Goal: Task Accomplishment & Management: Use online tool/utility

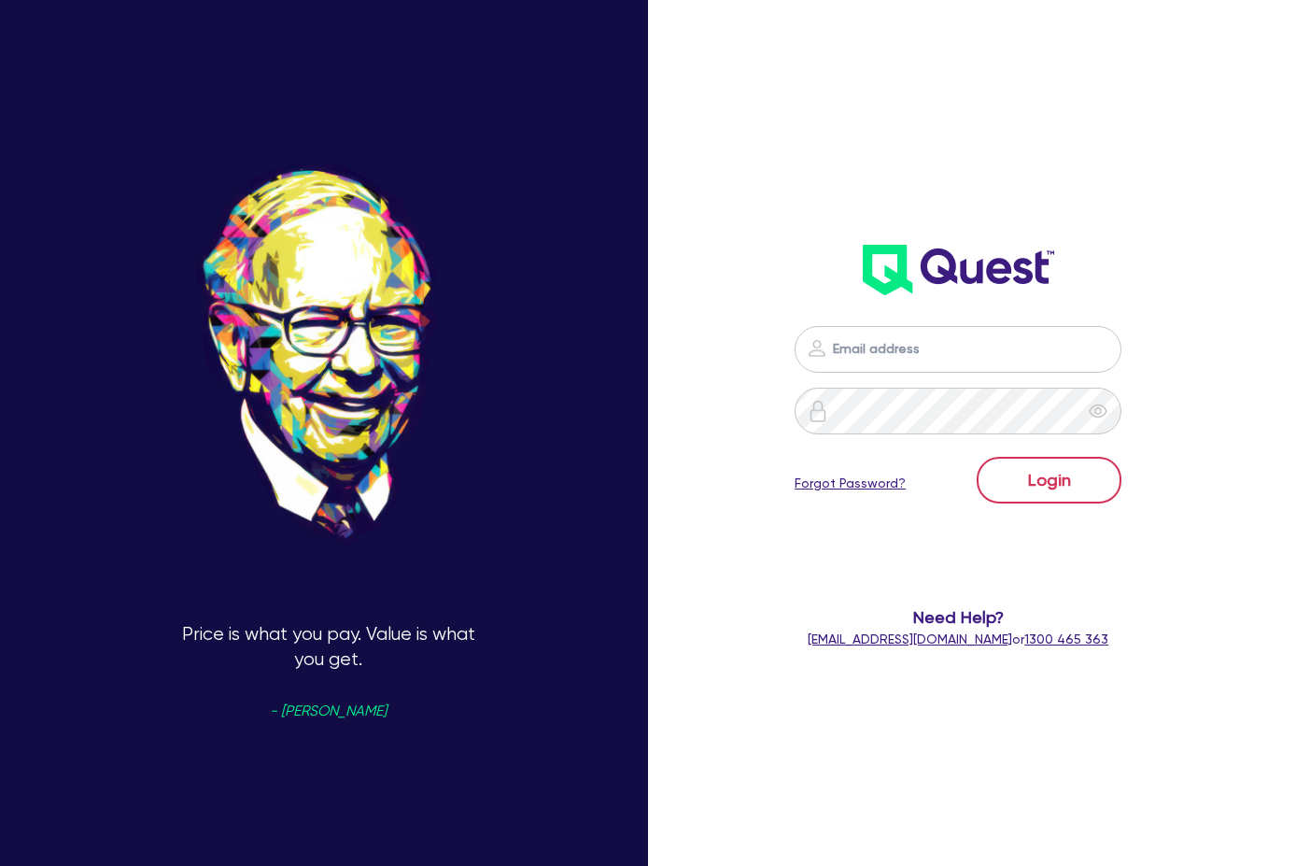
type input "[PERSON_NAME][EMAIL_ADDRESS][DOMAIN_NAME]"
click at [1046, 478] on button "Login" at bounding box center [1049, 480] width 145 height 47
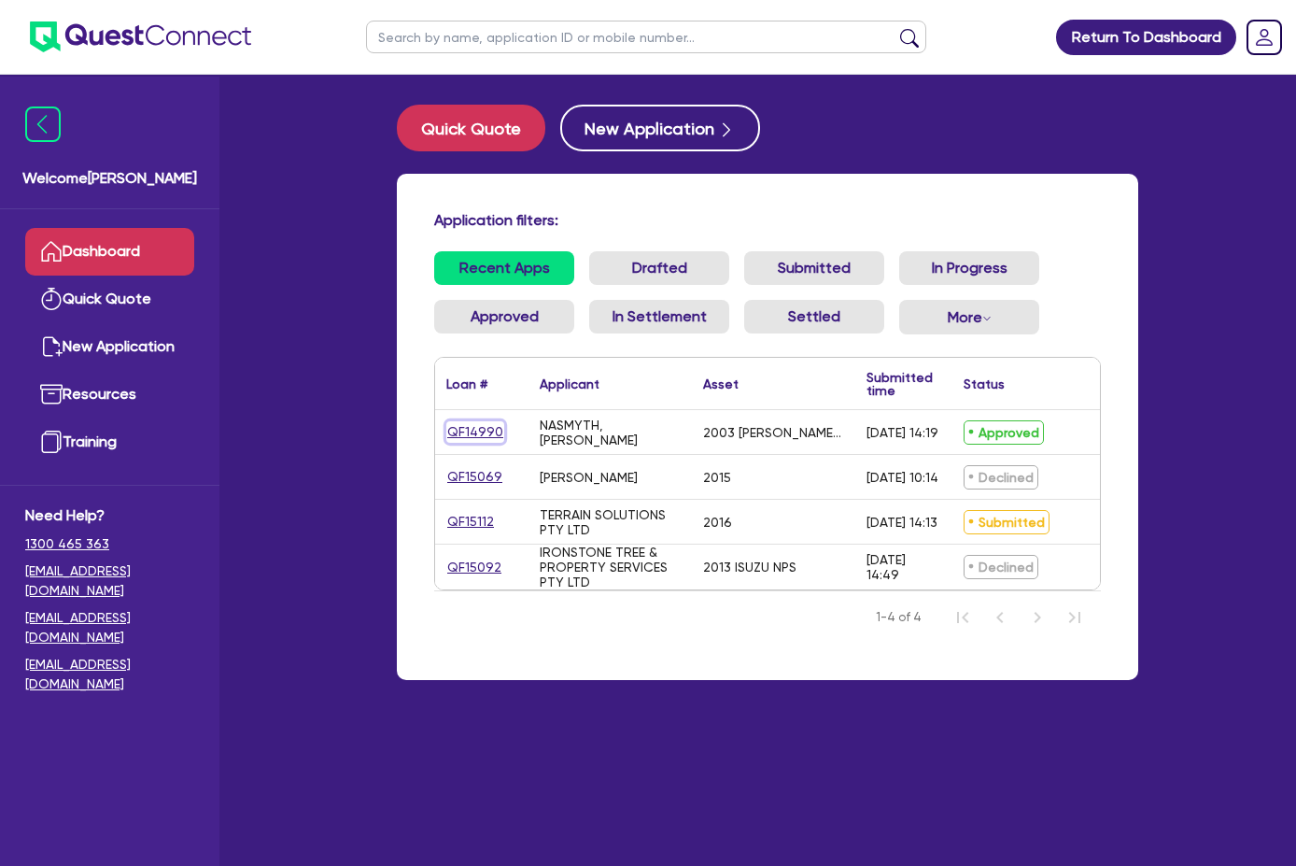
click at [446, 427] on link "QF14990" at bounding box center [475, 431] width 58 height 21
select select "PRIMARY_ASSETS"
select select "HEAVY_TRUCKS"
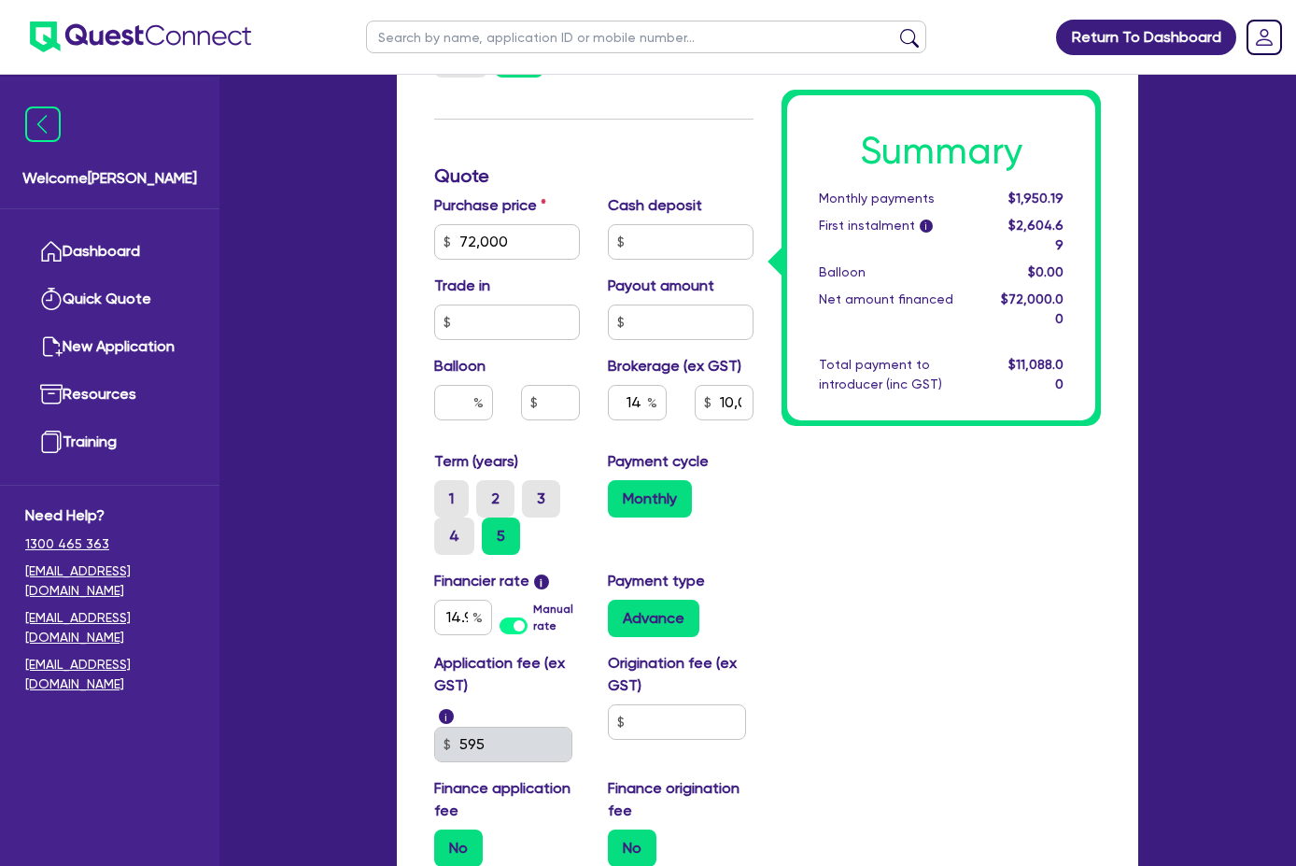
scroll to position [747, 0]
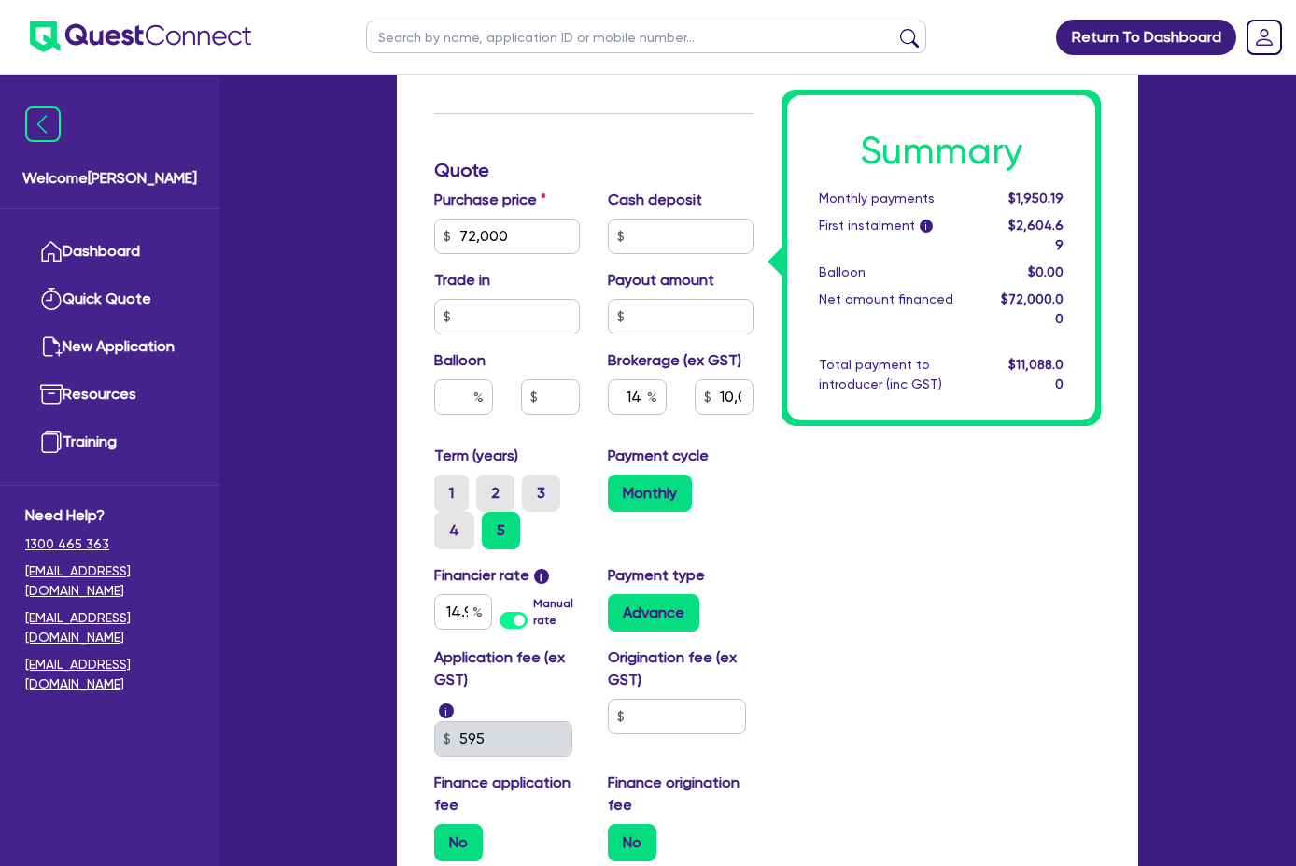
click at [479, 564] on div "Financier rate i 14.95 Manual rate" at bounding box center [507, 597] width 174 height 67
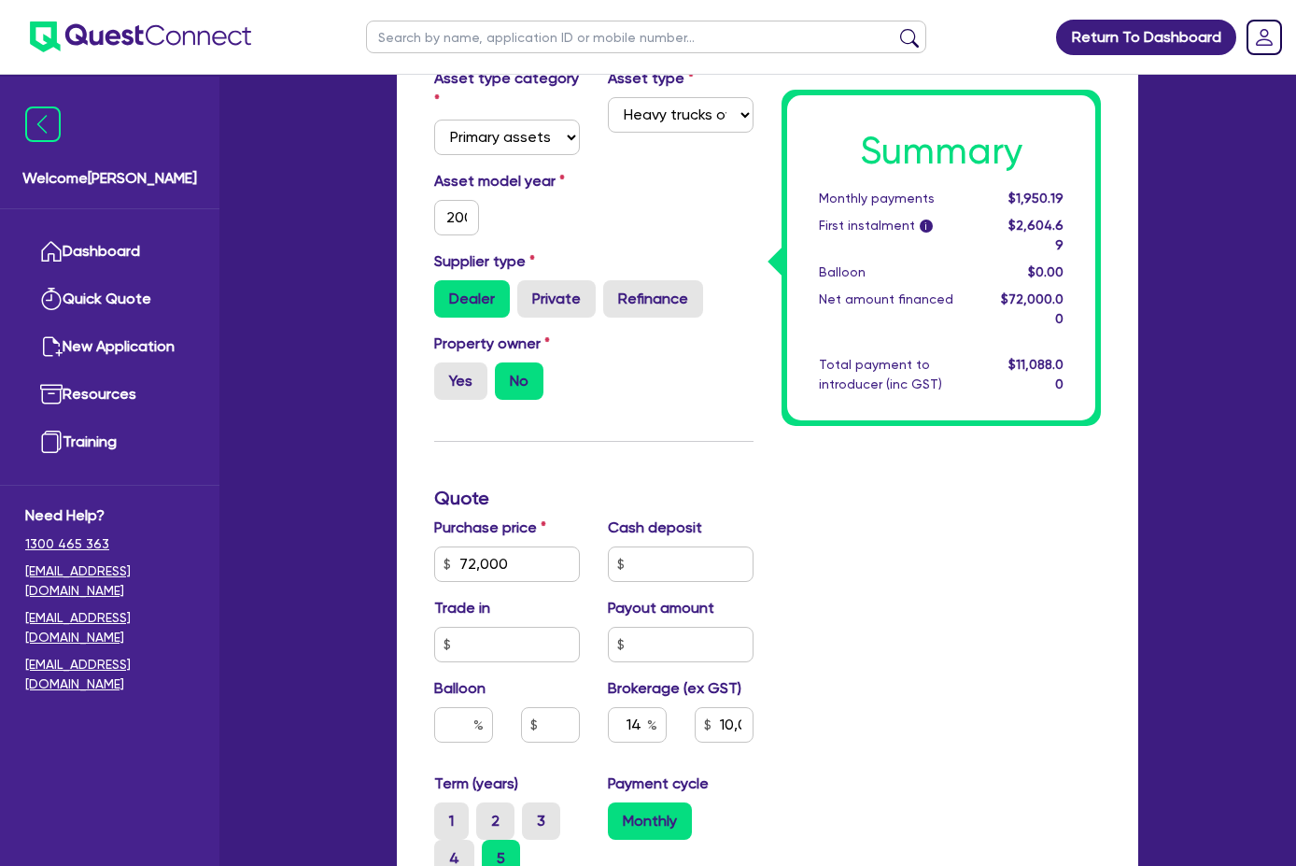
scroll to position [560, 0]
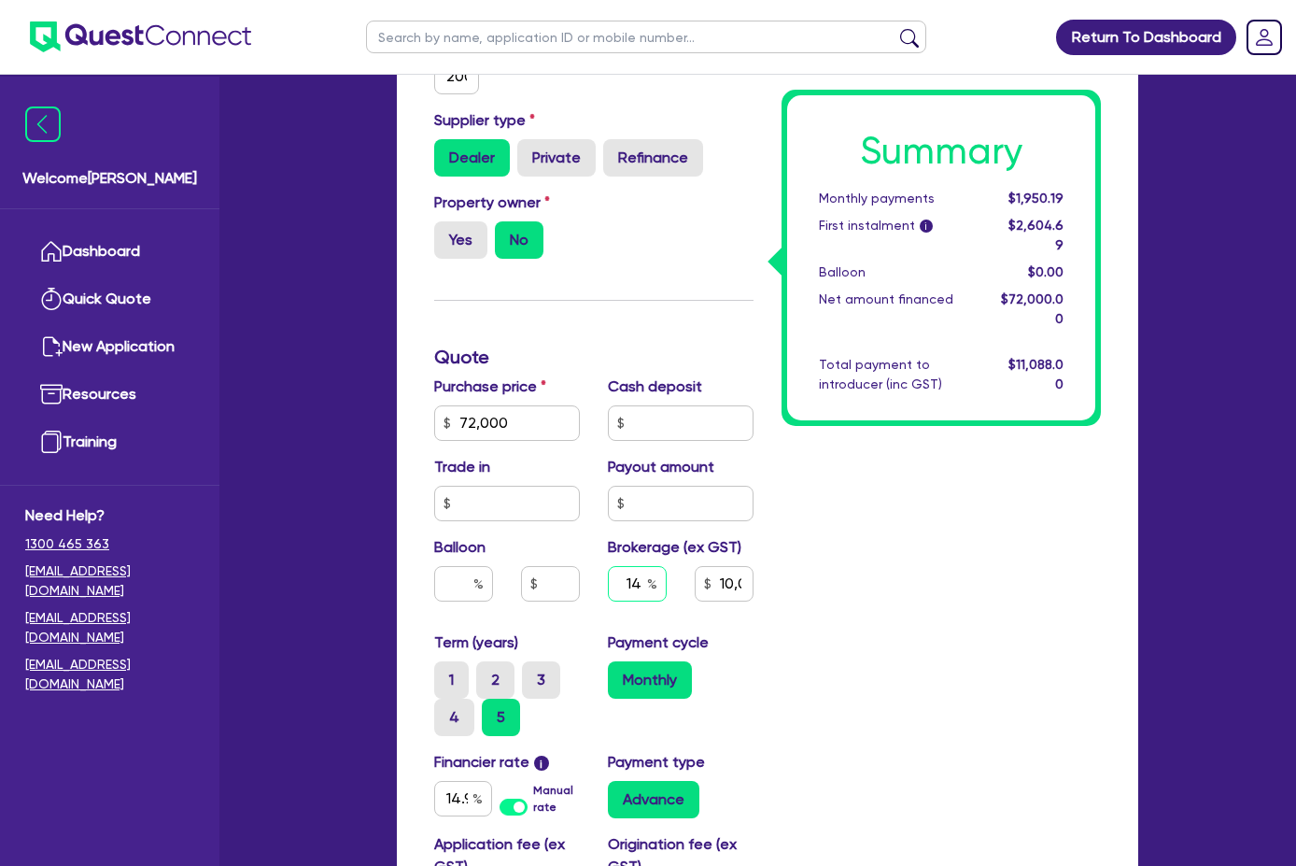
click at [613, 566] on input "14" at bounding box center [637, 583] width 59 height 35
click at [610, 566] on input "14" at bounding box center [637, 583] width 59 height 35
type input "8"
type input "72,000"
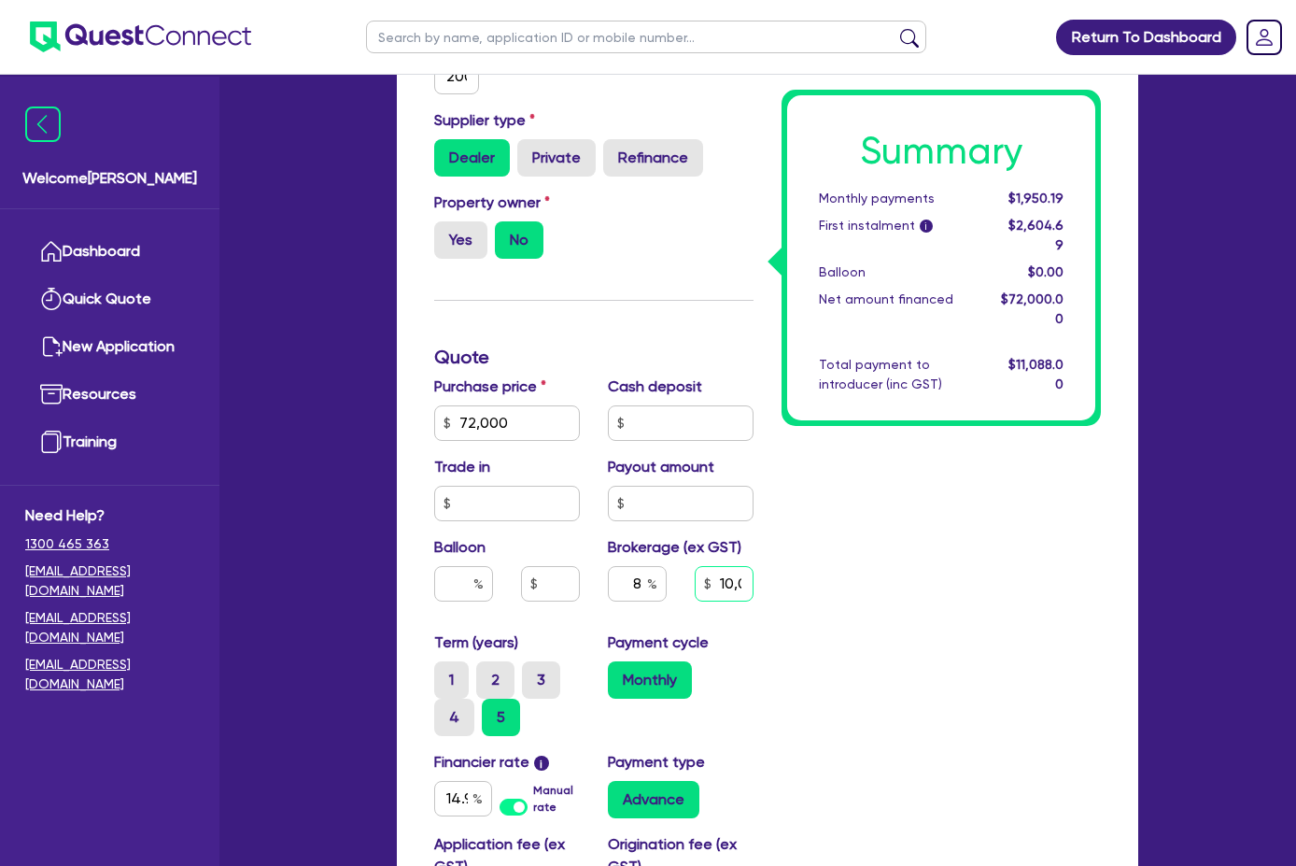
type input "10,080"
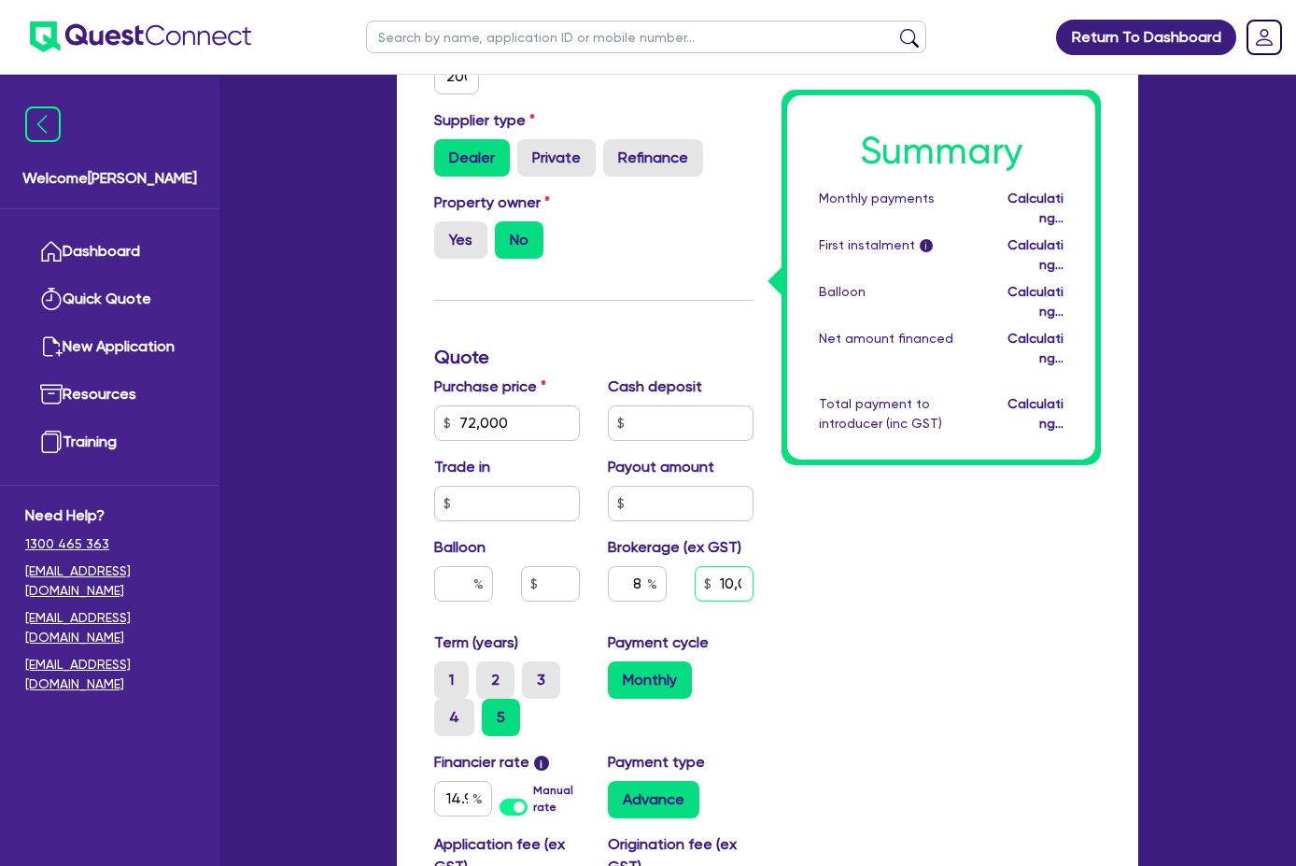
type input "72,000"
type input "5,760"
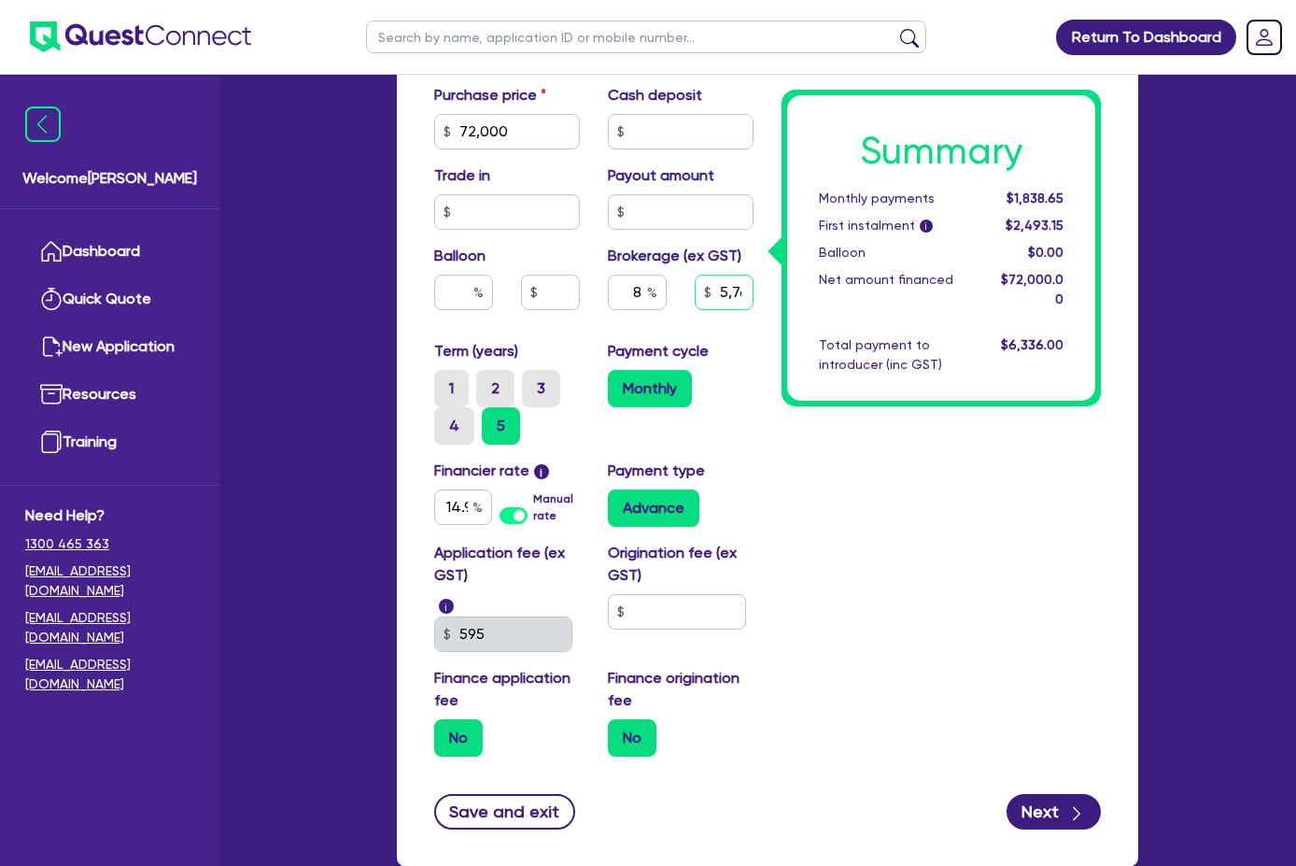
scroll to position [854, 0]
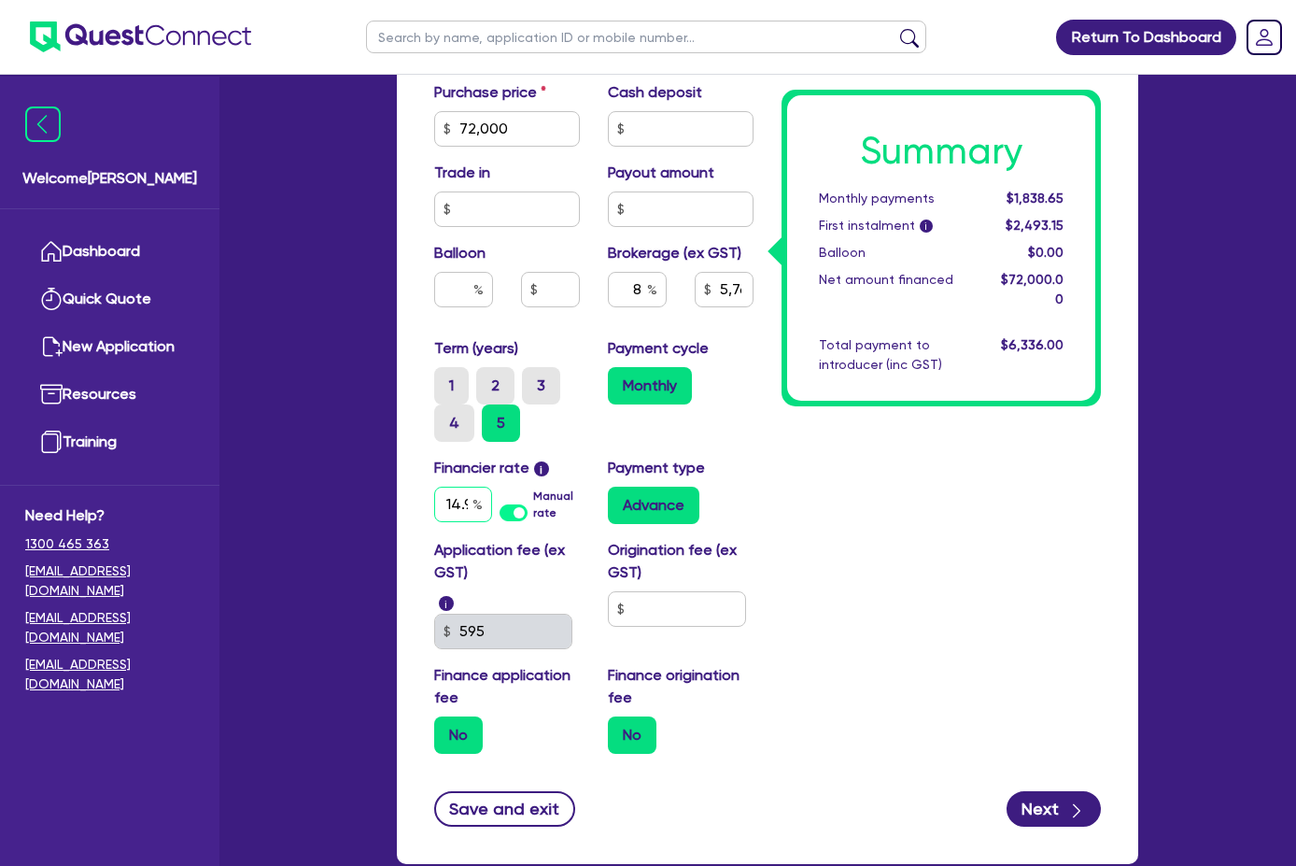
type input "72,000"
type input "5,760"
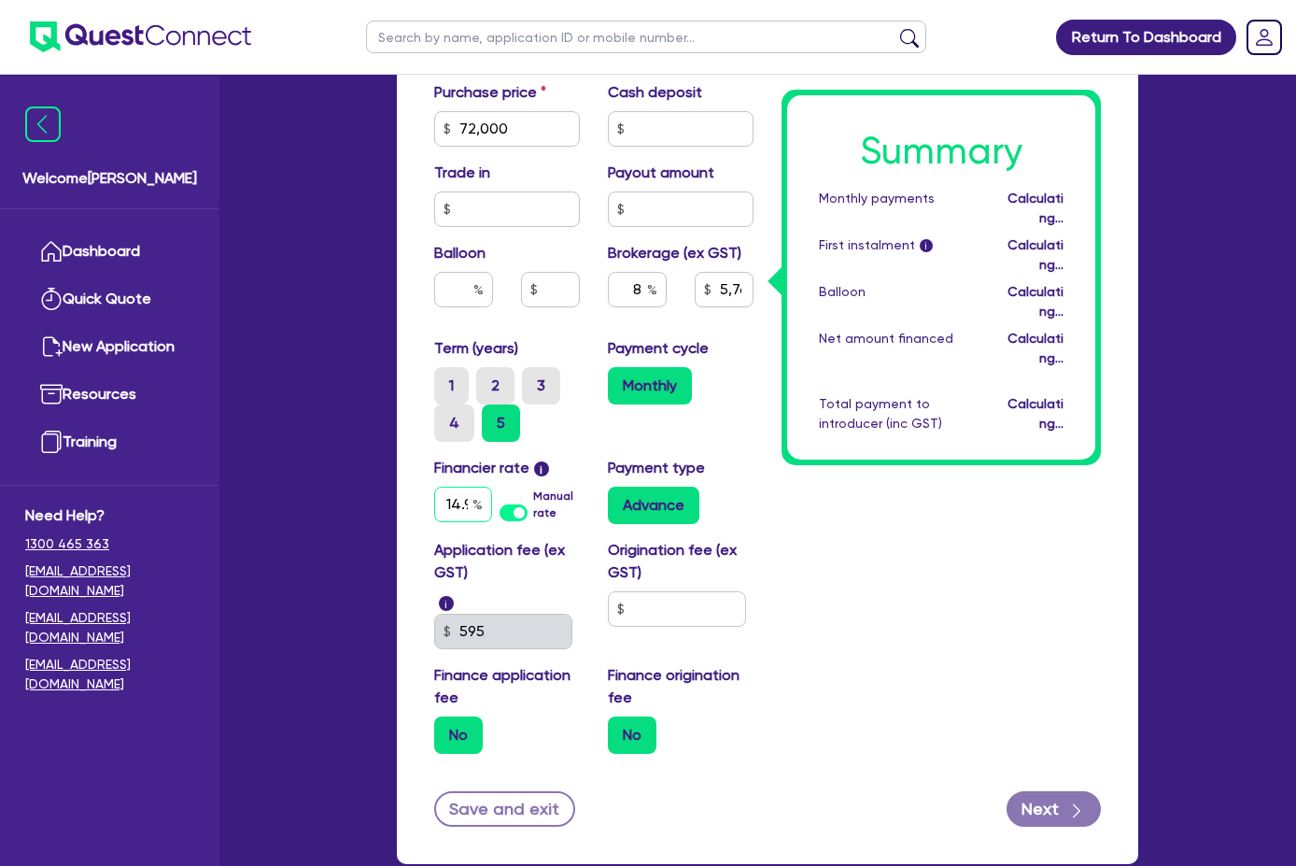
type input "72,000"
type input "5,760"
click at [434, 486] on input "14.95" at bounding box center [463, 503] width 58 height 35
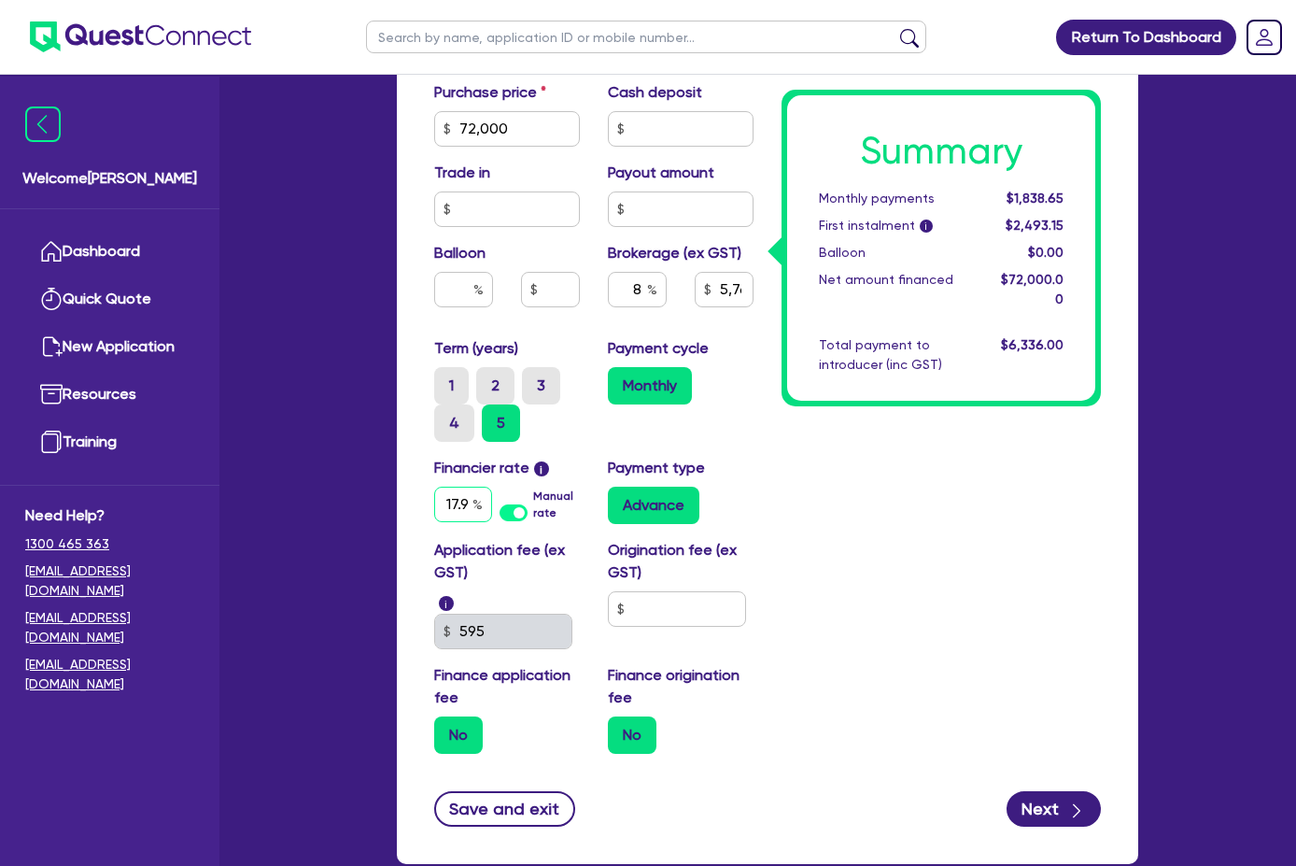
type input "17.95"
type input "72,000"
type input "5,760"
type input "72,000"
type input "5,760"
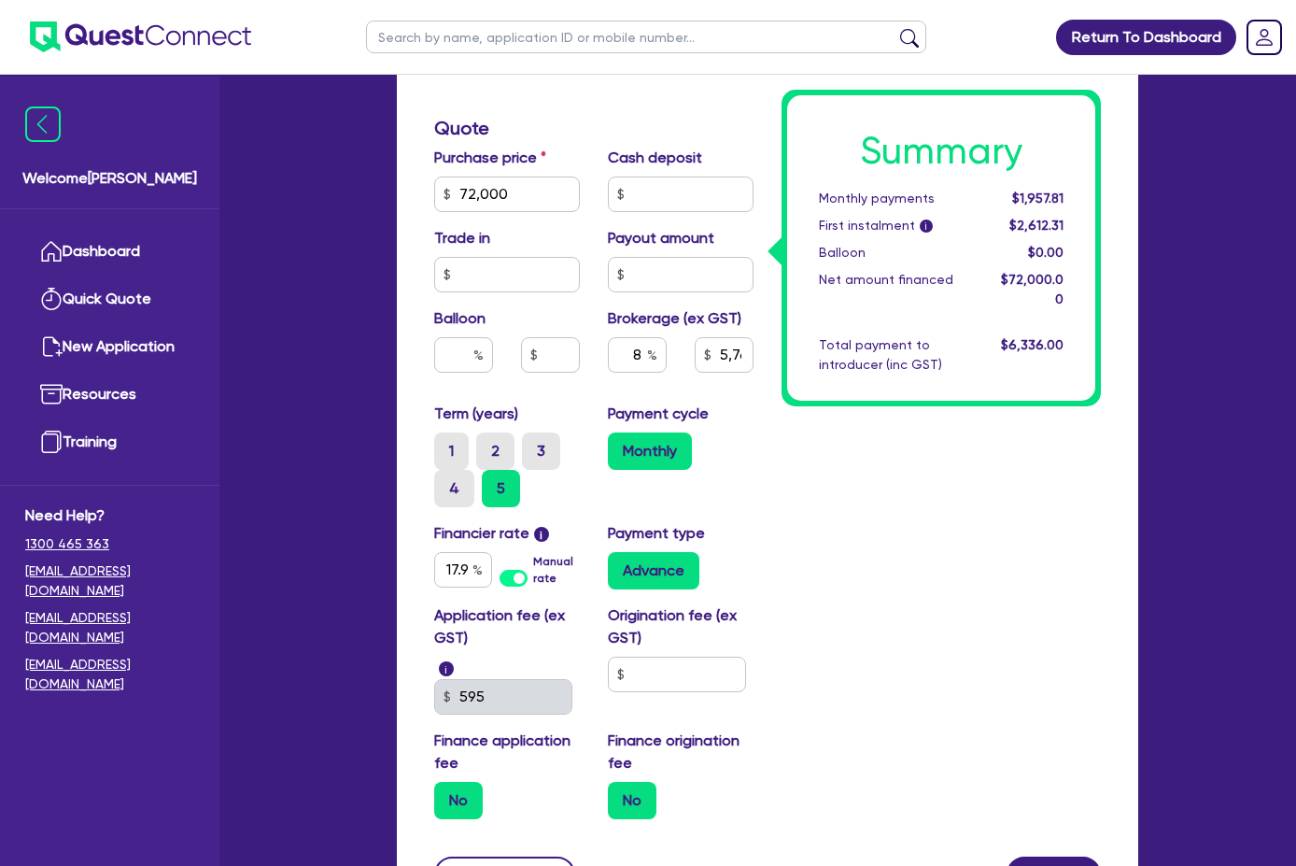
scroll to position [668, 0]
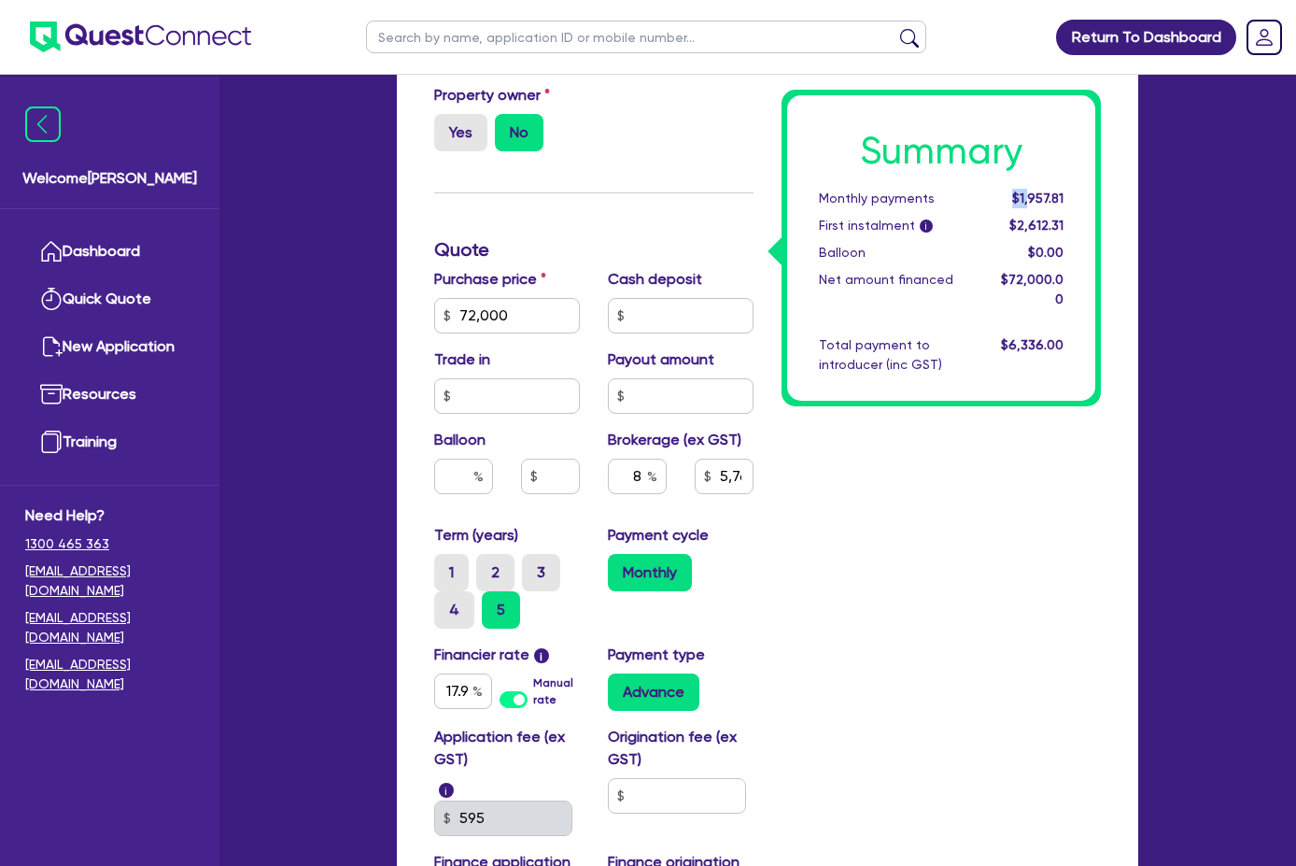
drag, startPoint x: 1135, startPoint y: 198, endPoint x: 1150, endPoint y: 200, distance: 15.1
click at [1063, 200] on span "$1,957.81" at bounding box center [1037, 197] width 51 height 15
drag, startPoint x: 1150, startPoint y: 200, endPoint x: 1025, endPoint y: 232, distance: 129.3
click at [987, 232] on div "First instalment i" at bounding box center [896, 226] width 182 height 20
